Goal: Task Accomplishment & Management: Manage account settings

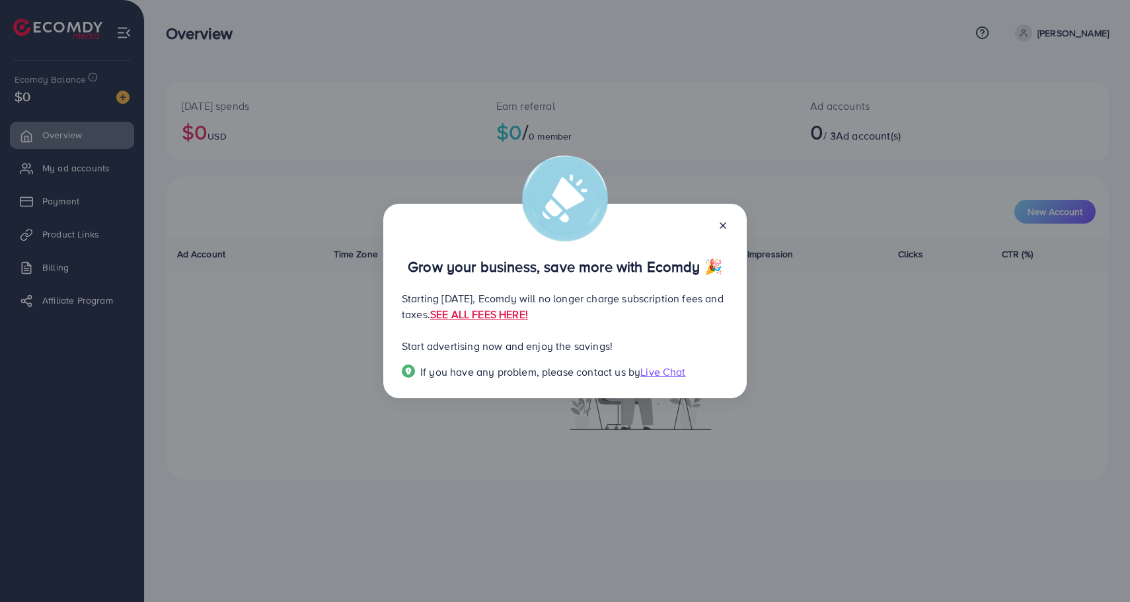
click at [672, 379] on span "Live Chat" at bounding box center [663, 371] width 45 height 15
click at [723, 222] on icon at bounding box center [723, 225] width 11 height 11
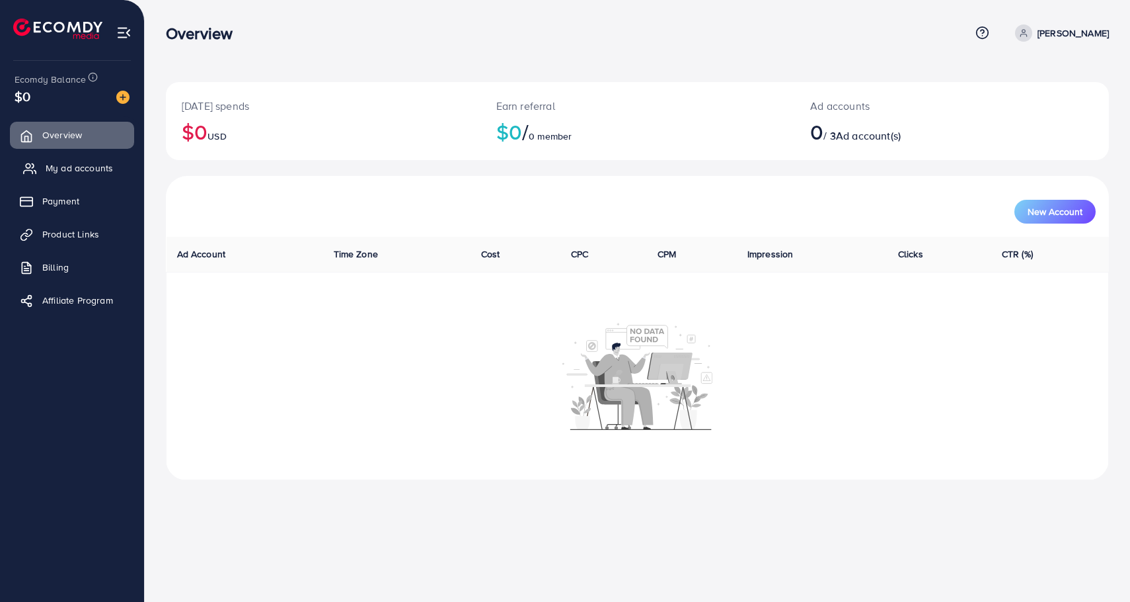
click at [48, 177] on link "My ad accounts" at bounding box center [72, 168] width 124 height 26
click at [62, 169] on span "My ad accounts" at bounding box center [79, 167] width 67 height 13
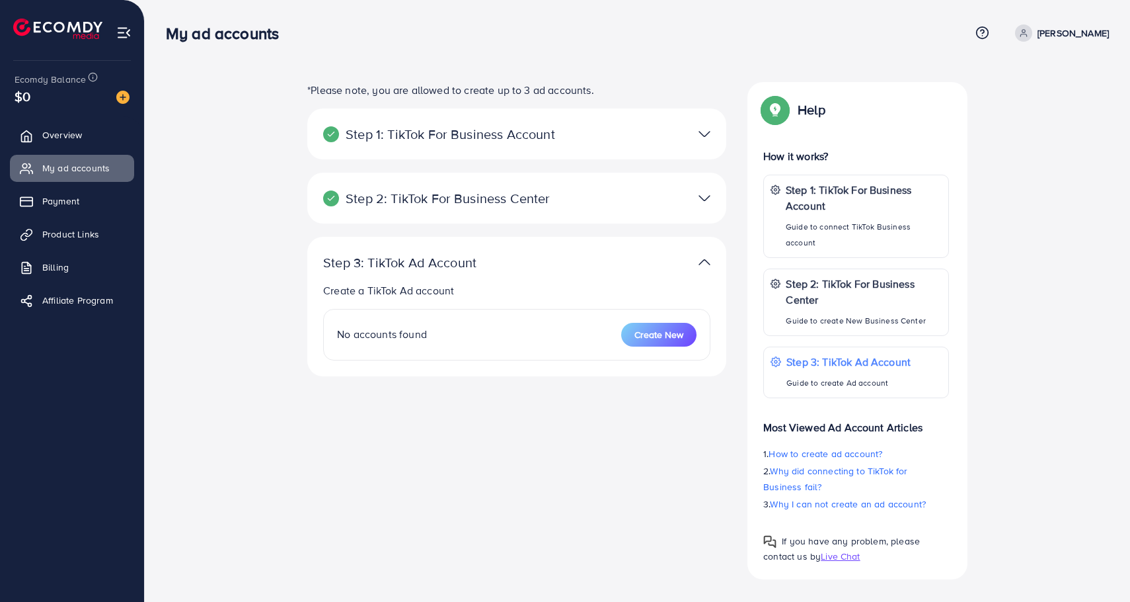
click at [705, 192] on img at bounding box center [705, 197] width 12 height 19
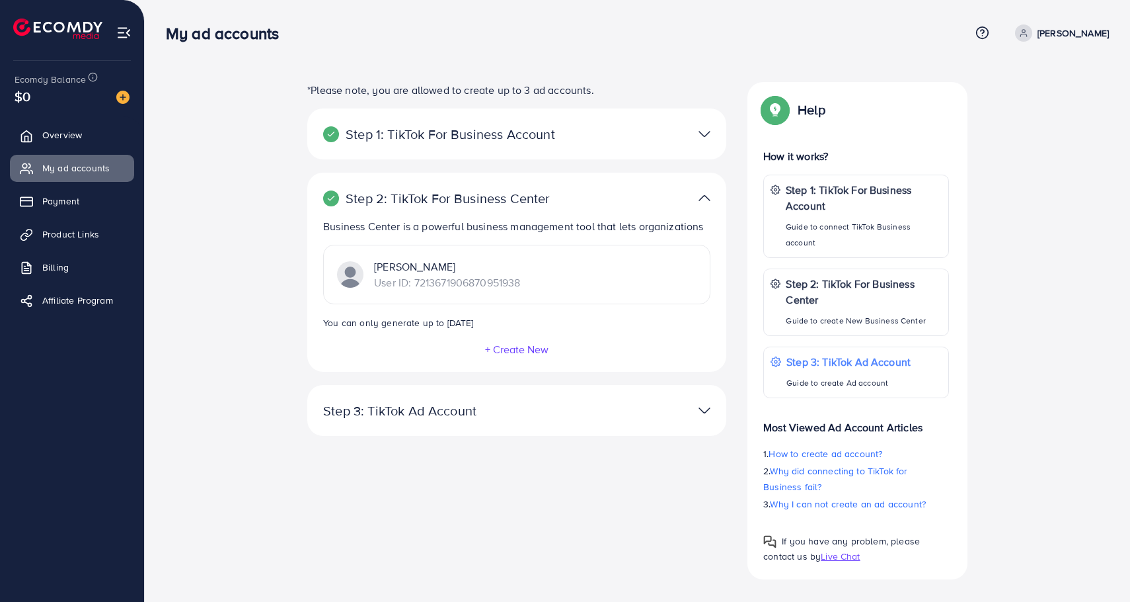
click at [703, 192] on img at bounding box center [705, 197] width 12 height 19
click at [701, 118] on div "Step 1: TikTok For Business Account Connect to TikTok for Business to access al…" at bounding box center [516, 133] width 419 height 51
click at [699, 137] on img at bounding box center [705, 133] width 12 height 19
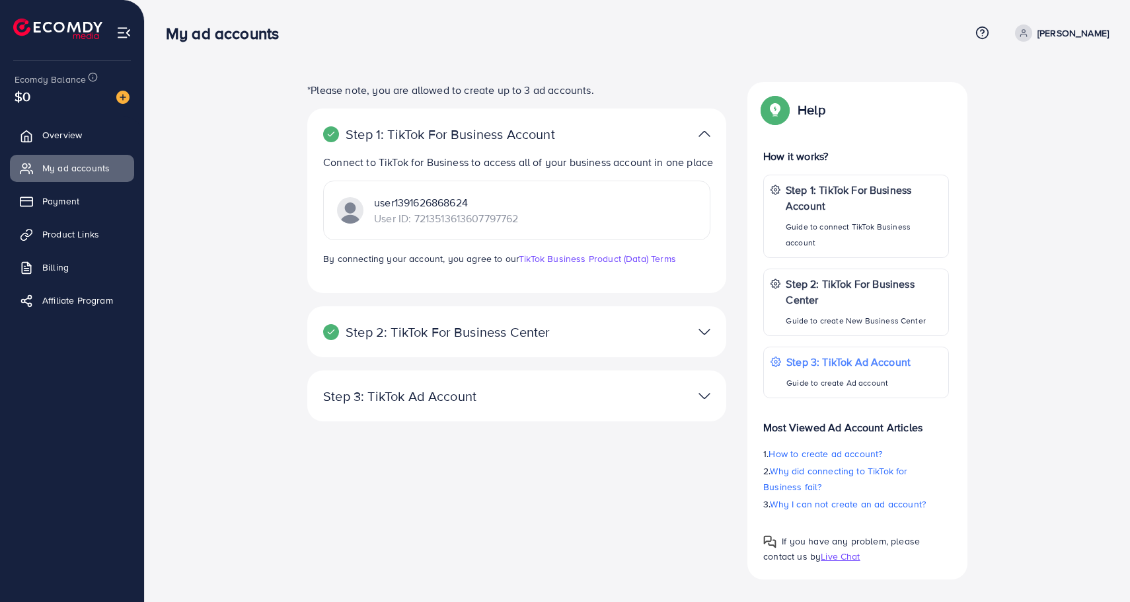
click at [707, 325] on img at bounding box center [705, 331] width 12 height 19
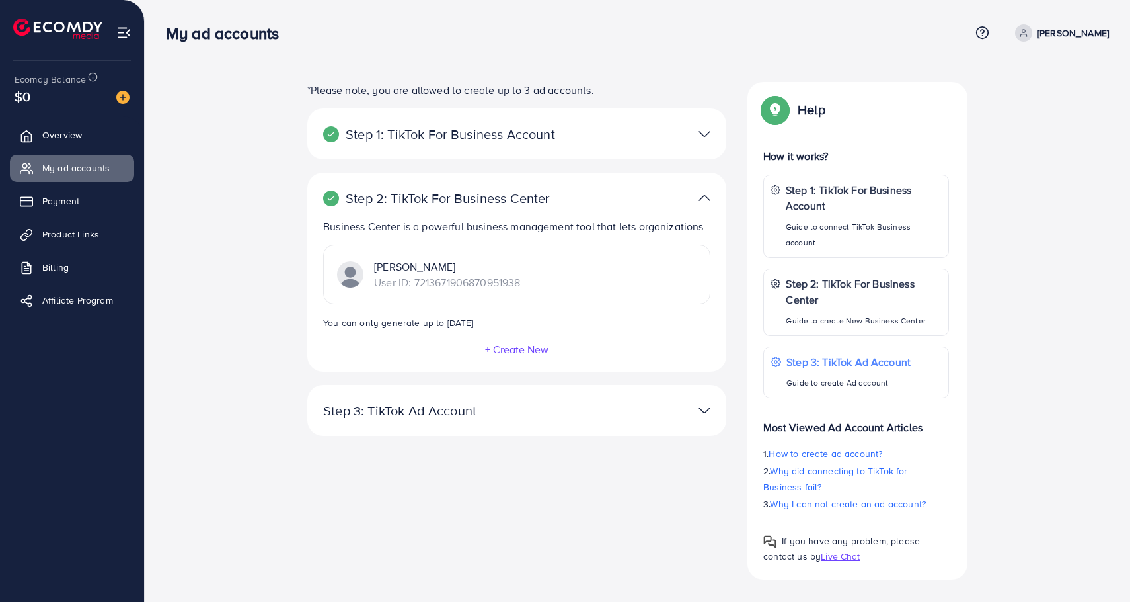
click at [438, 270] on p "[PERSON_NAME]" at bounding box center [447, 266] width 146 height 16
click at [711, 411] on div at bounding box center [653, 410] width 136 height 19
click at [697, 408] on div at bounding box center [653, 410] width 136 height 19
click at [701, 196] on img at bounding box center [705, 197] width 12 height 19
click at [623, 443] on div "Step 3: TikTok Ad Account Create a TikTok Ad account No accounts found Create N…" at bounding box center [516, 417] width 419 height 64
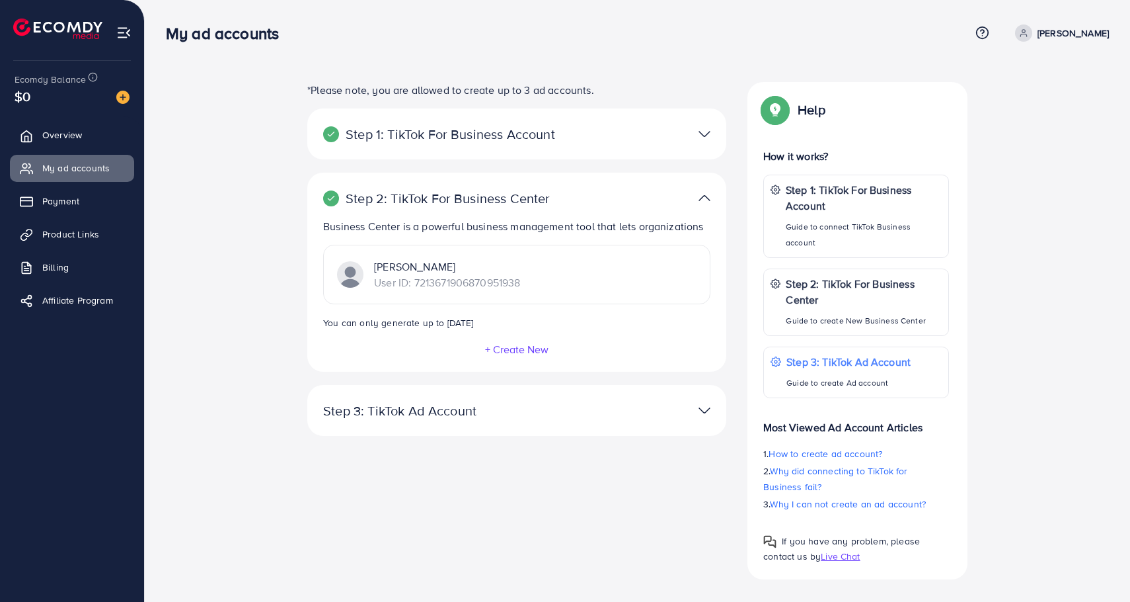
click at [699, 408] on img at bounding box center [705, 410] width 12 height 19
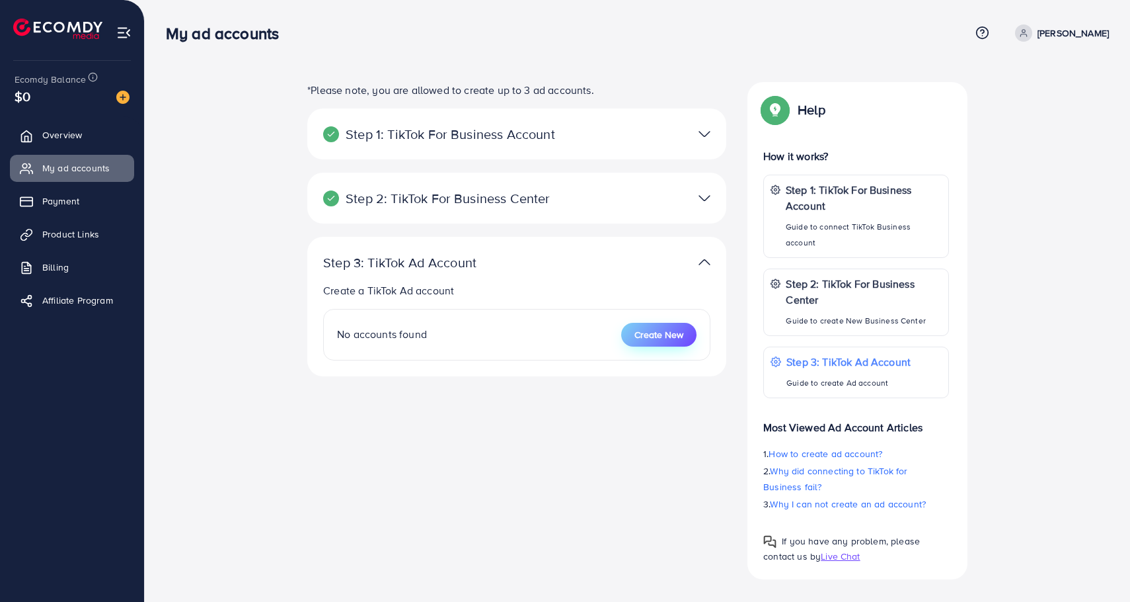
click at [665, 335] on span "Create New" at bounding box center [659, 334] width 49 height 13
select select
